Goal: Task Accomplishment & Management: Manage account settings

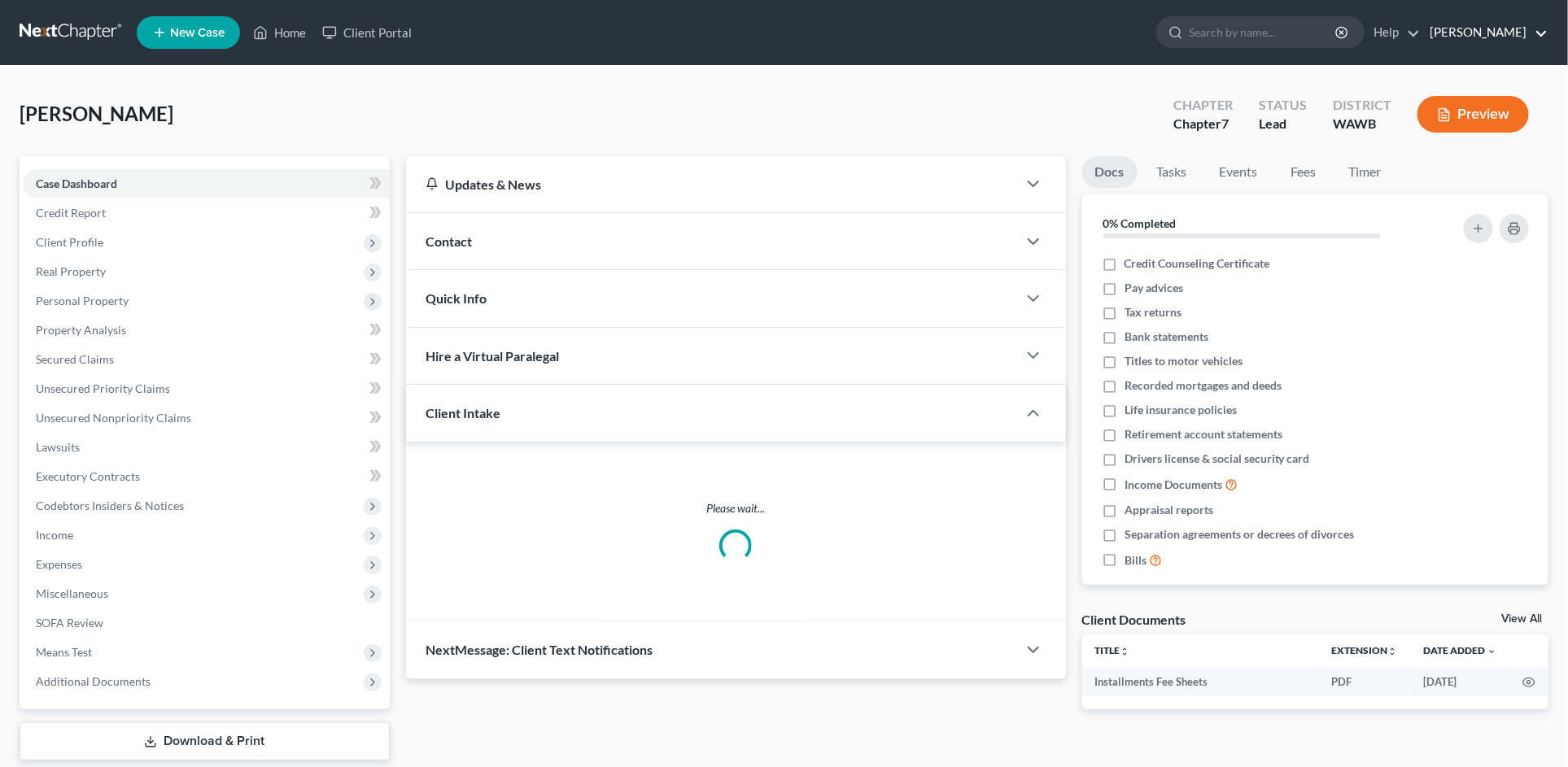
click at [1470, 35] on link "Christine D. Langley" at bounding box center [1483, 32] width 126 height 29
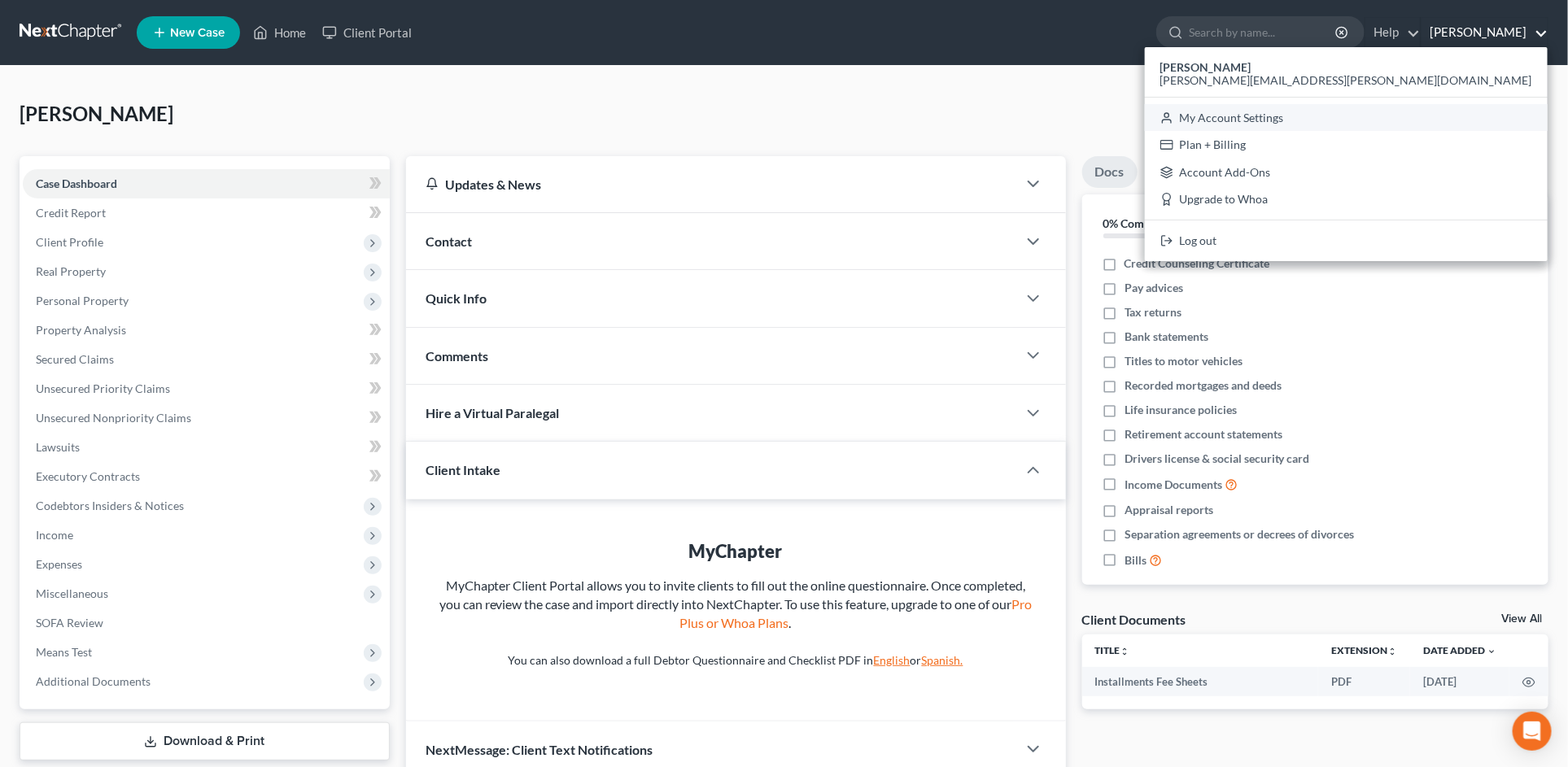
click at [1480, 113] on link "My Account Settings" at bounding box center [1345, 118] width 402 height 28
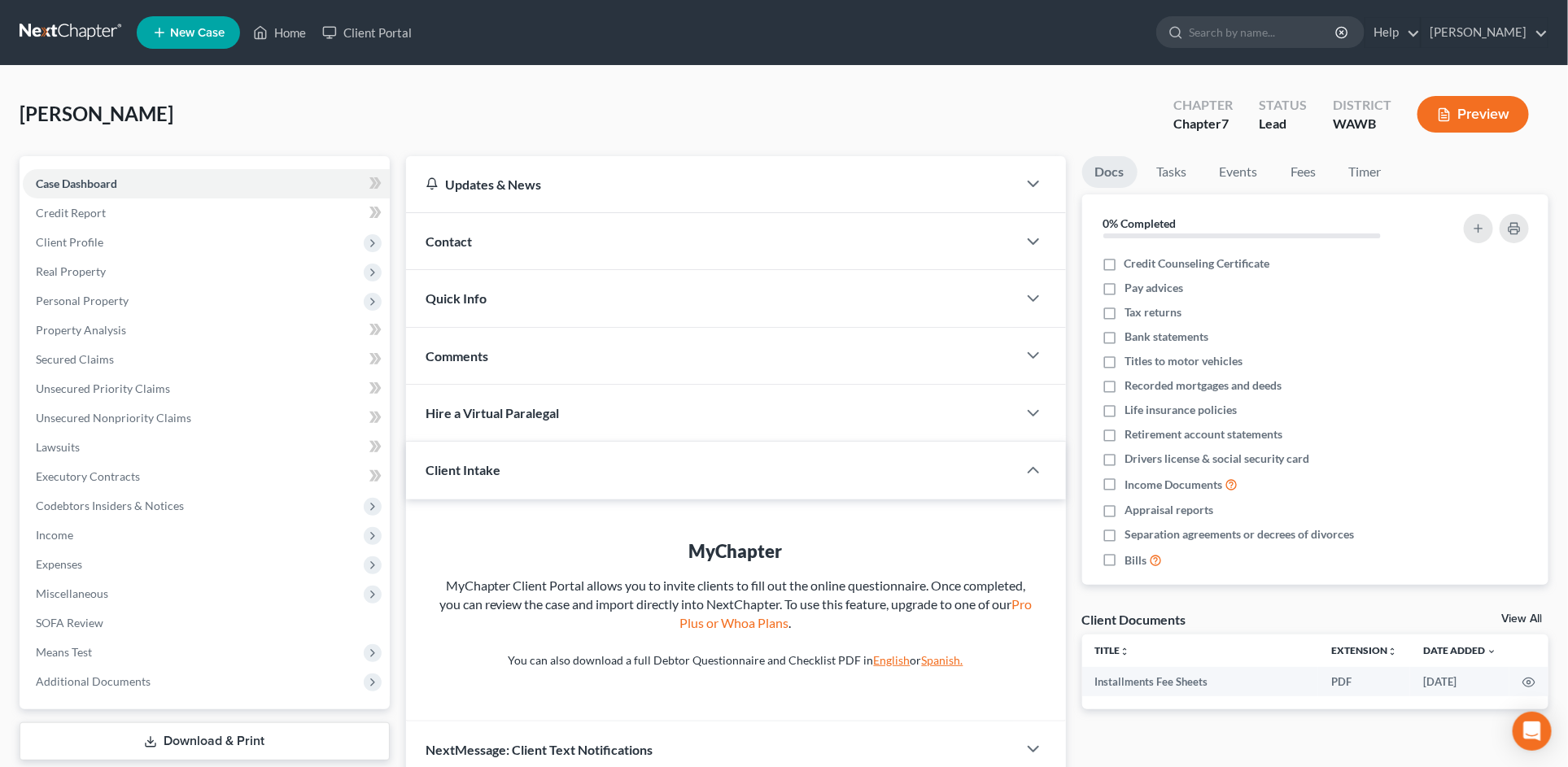
select select "87"
select select "29"
select select "50"
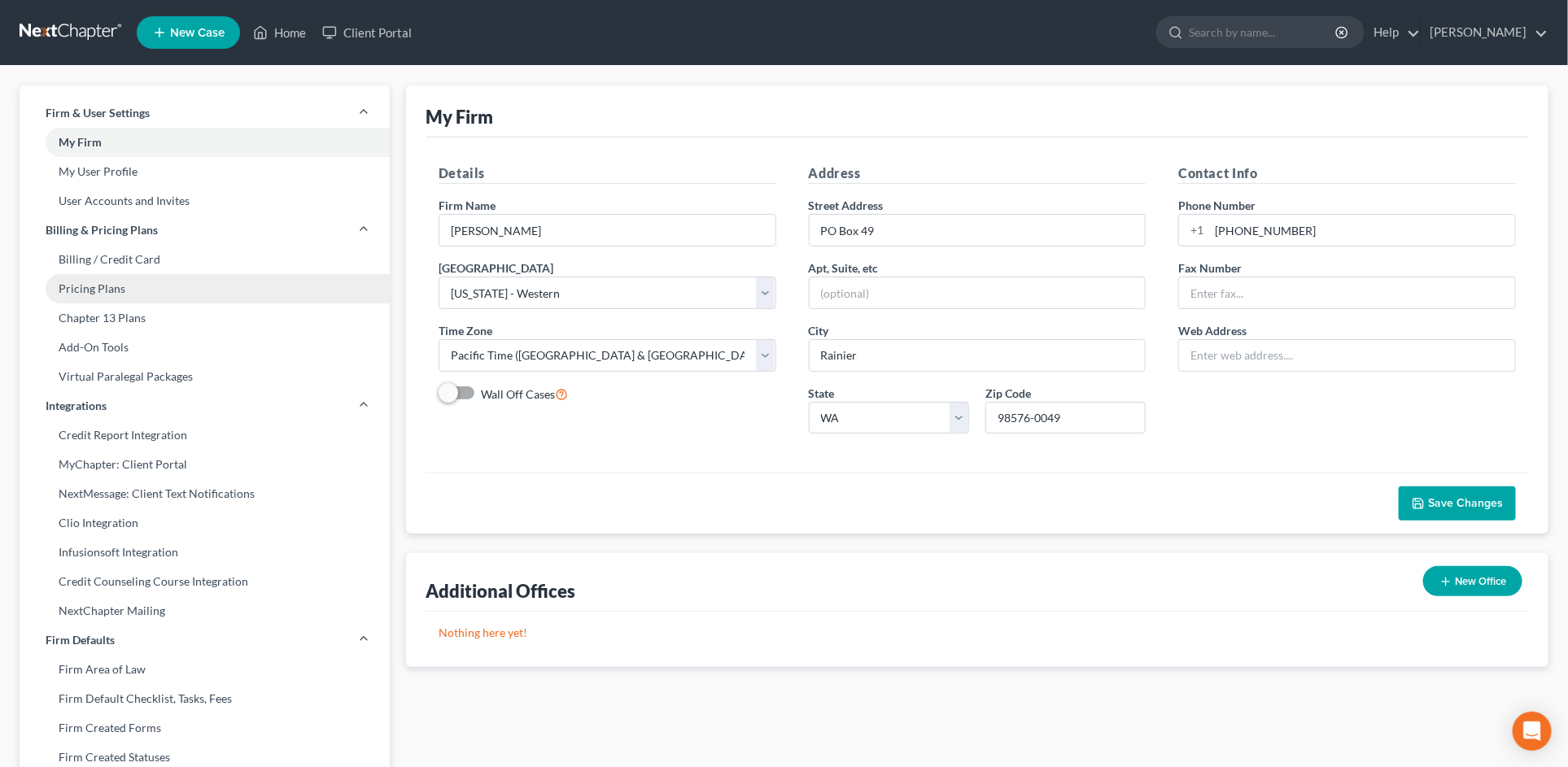
click at [115, 282] on link "Pricing Plans" at bounding box center [205, 288] width 371 height 29
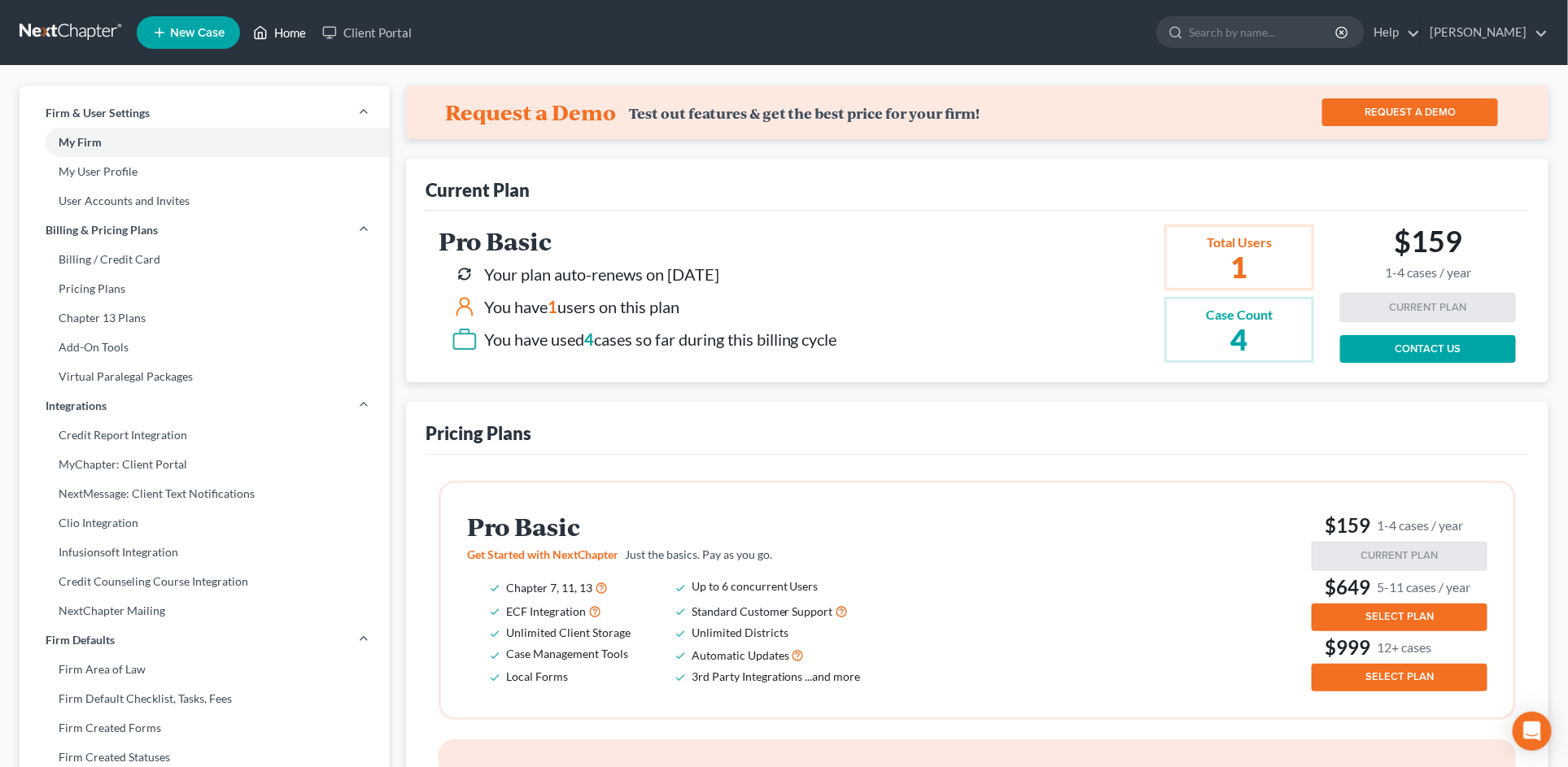
click at [285, 39] on link "Home" at bounding box center [279, 32] width 69 height 29
